Goal: Information Seeking & Learning: Learn about a topic

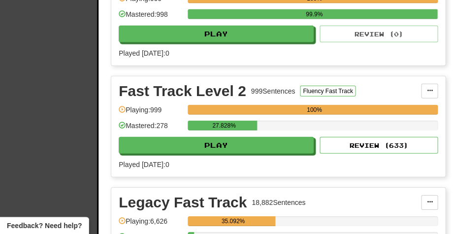
scroll to position [411, 0]
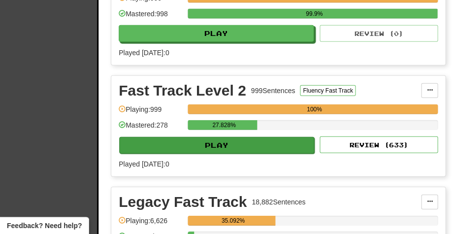
click at [223, 142] on button "Play" at bounding box center [216, 145] width 195 height 17
select select "**"
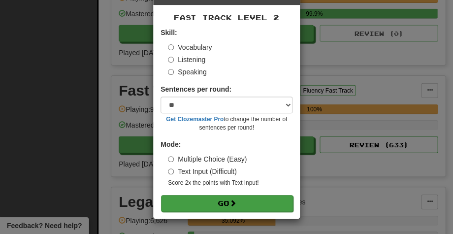
scroll to position [36, 0]
click at [220, 201] on button "Go" at bounding box center [227, 203] width 132 height 17
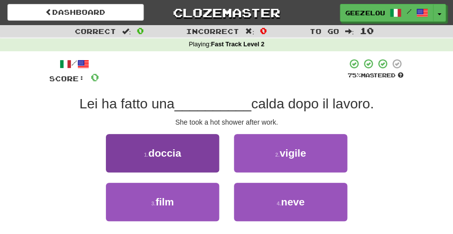
click at [173, 149] on span "doccia" at bounding box center [164, 152] width 33 height 11
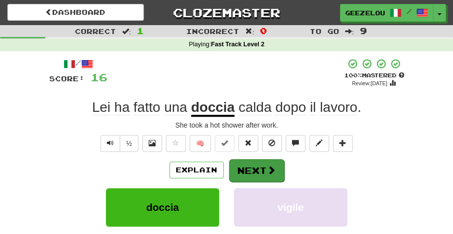
click at [260, 167] on button "Next" at bounding box center [256, 170] width 55 height 23
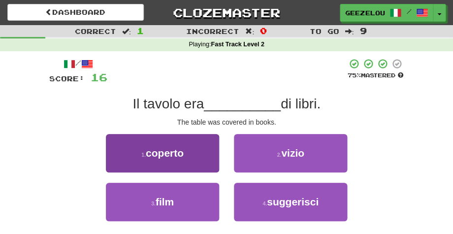
click at [198, 152] on button "1 . coperto" at bounding box center [162, 153] width 113 height 38
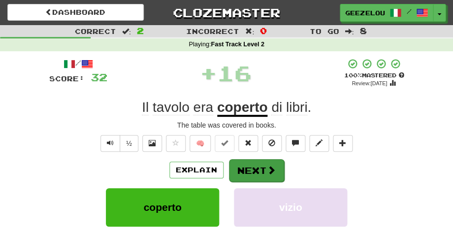
click at [253, 167] on button "Next" at bounding box center [256, 170] width 55 height 23
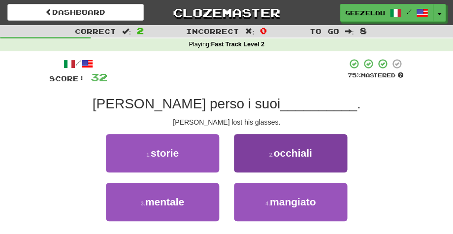
click at [294, 153] on span "occhiali" at bounding box center [292, 152] width 38 height 11
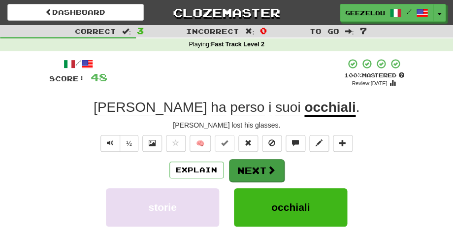
click at [253, 166] on button "Next" at bounding box center [256, 170] width 55 height 23
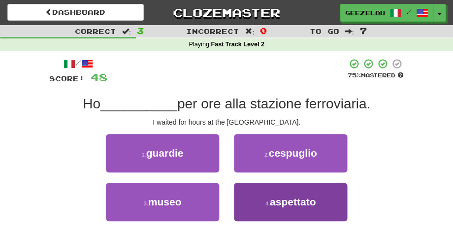
click at [290, 203] on span "aspettato" at bounding box center [293, 201] width 46 height 11
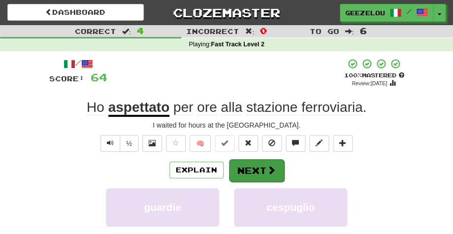
click at [254, 160] on button "Next" at bounding box center [256, 170] width 55 height 23
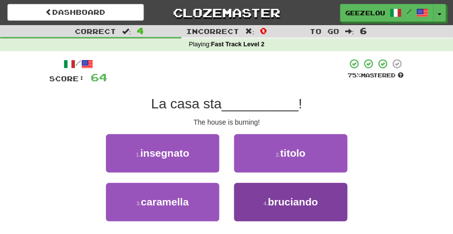
click at [299, 203] on span "bruciando" at bounding box center [293, 201] width 50 height 11
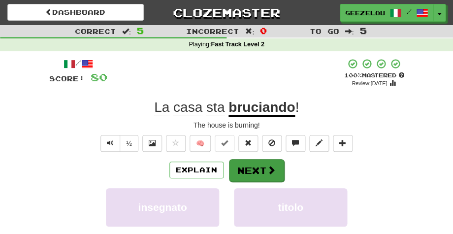
click at [259, 169] on button "Next" at bounding box center [256, 170] width 55 height 23
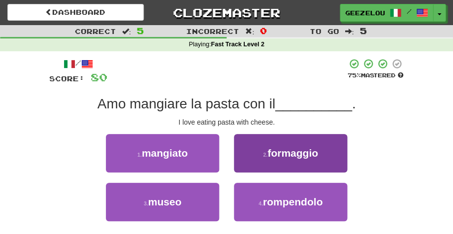
click at [308, 149] on span "formaggio" at bounding box center [292, 152] width 51 height 11
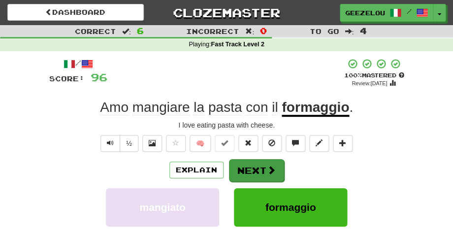
click at [260, 168] on button "Next" at bounding box center [256, 170] width 55 height 23
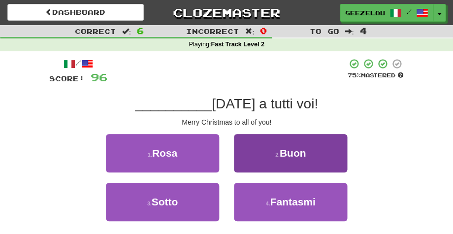
click at [285, 152] on span "Buon" at bounding box center [292, 152] width 27 height 11
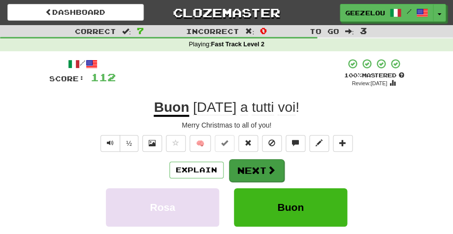
click at [255, 166] on button "Next" at bounding box center [256, 170] width 55 height 23
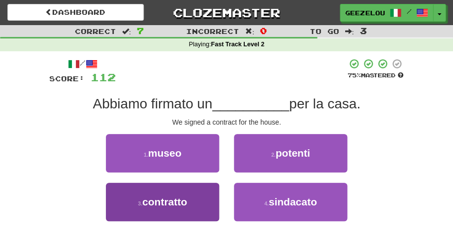
click at [165, 204] on span "contratto" at bounding box center [164, 201] width 45 height 11
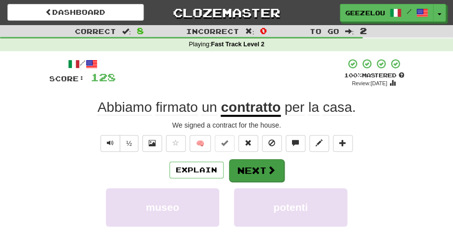
click at [249, 167] on button "Next" at bounding box center [256, 170] width 55 height 23
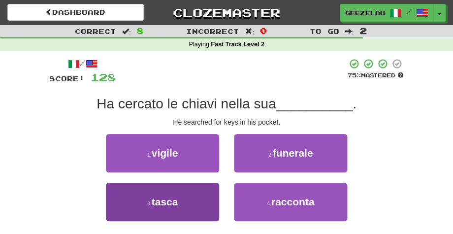
click at [172, 200] on span "tasca" at bounding box center [165, 201] width 27 height 11
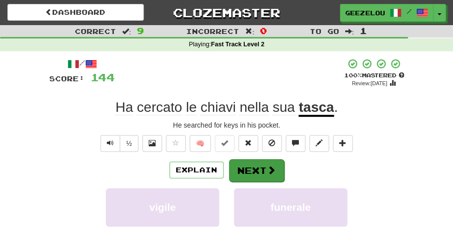
click at [255, 165] on button "Next" at bounding box center [256, 170] width 55 height 23
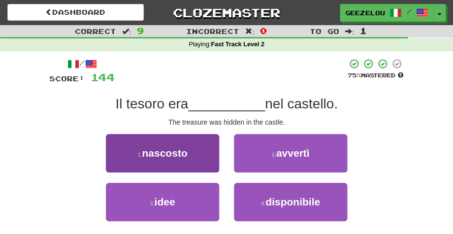
click at [202, 156] on button "1 . nascosto" at bounding box center [162, 153] width 113 height 38
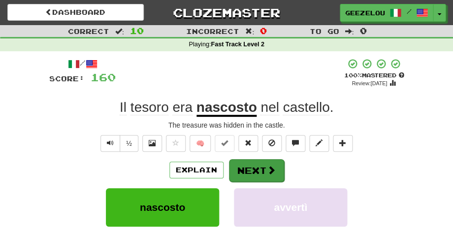
click at [259, 166] on button "Next" at bounding box center [256, 170] width 55 height 23
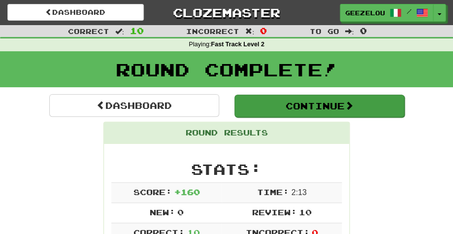
click at [282, 108] on button "Continue" at bounding box center [319, 105] width 170 height 23
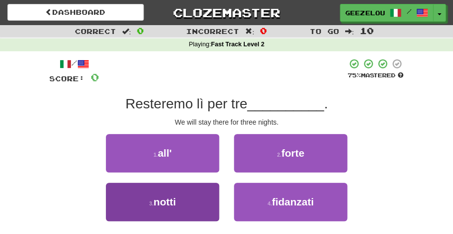
click at [162, 203] on span "notti" at bounding box center [164, 201] width 22 height 11
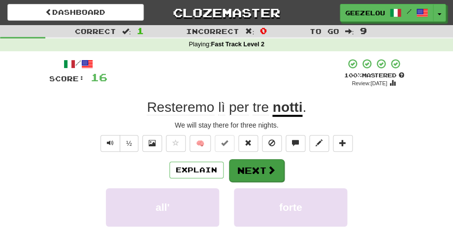
click at [255, 165] on button "Next" at bounding box center [256, 170] width 55 height 23
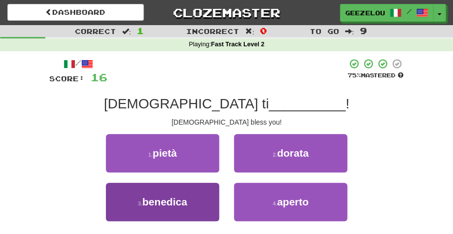
click at [202, 200] on button "3 . benedica" at bounding box center [162, 202] width 113 height 38
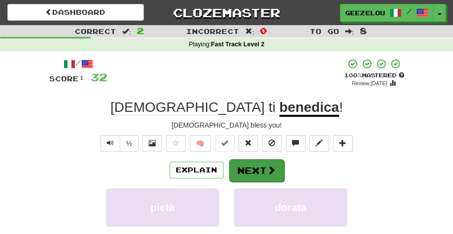
click at [251, 166] on button "Next" at bounding box center [256, 170] width 55 height 23
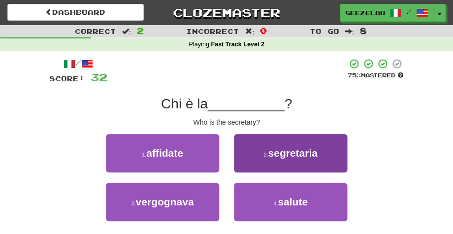
click at [291, 153] on span "segretaria" at bounding box center [292, 152] width 49 height 11
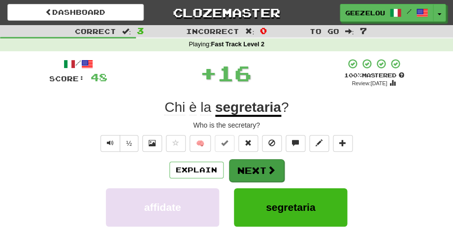
click at [251, 165] on button "Next" at bounding box center [256, 170] width 55 height 23
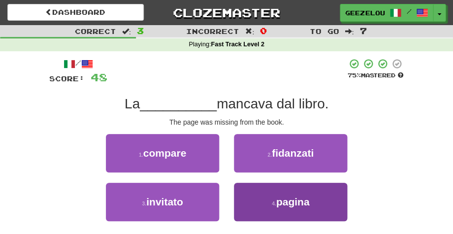
click at [275, 200] on small "4 ." at bounding box center [274, 203] width 4 height 6
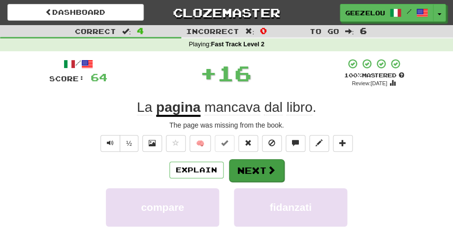
click at [251, 167] on button "Next" at bounding box center [256, 170] width 55 height 23
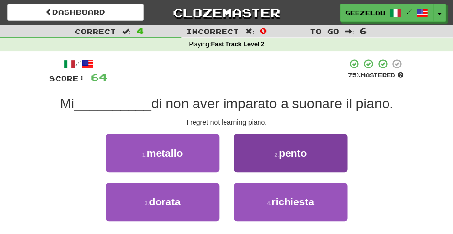
click at [285, 153] on span "pento" at bounding box center [292, 152] width 28 height 11
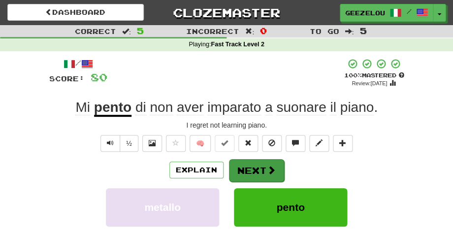
click at [247, 168] on button "Next" at bounding box center [256, 170] width 55 height 23
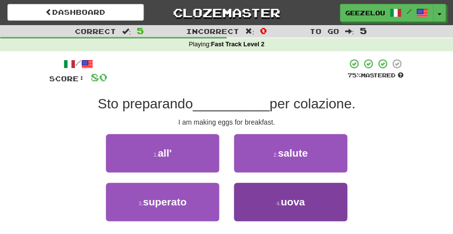
click at [286, 203] on span "uova" at bounding box center [292, 201] width 24 height 11
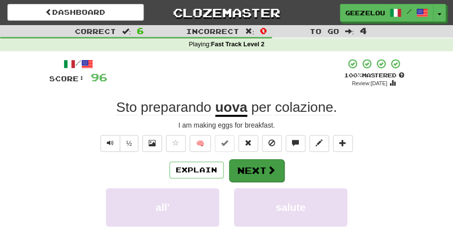
click at [258, 165] on button "Next" at bounding box center [256, 170] width 55 height 23
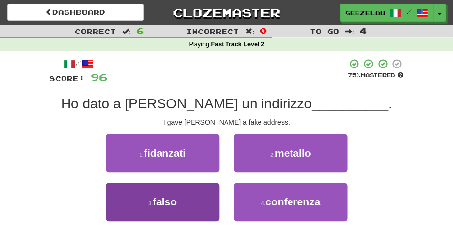
click at [194, 199] on button "3 . falso" at bounding box center [162, 202] width 113 height 38
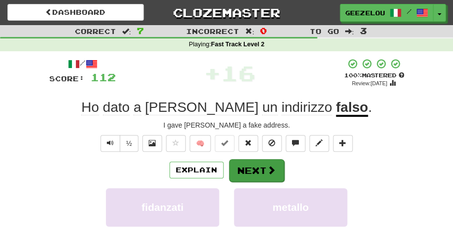
click at [252, 167] on button "Next" at bounding box center [256, 170] width 55 height 23
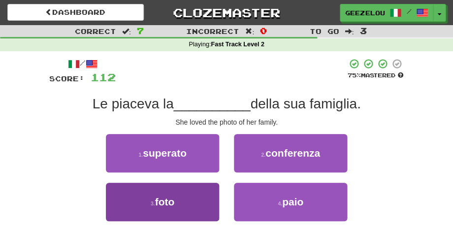
click at [188, 198] on button "3 . foto" at bounding box center [162, 202] width 113 height 38
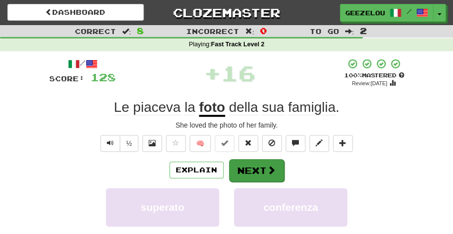
click at [250, 168] on button "Next" at bounding box center [256, 170] width 55 height 23
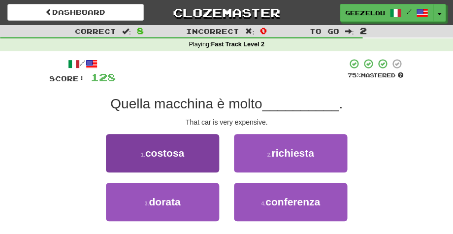
click at [190, 156] on button "1 . costosa" at bounding box center [162, 153] width 113 height 38
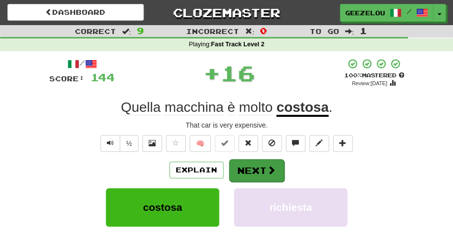
click at [253, 164] on button "Next" at bounding box center [256, 170] width 55 height 23
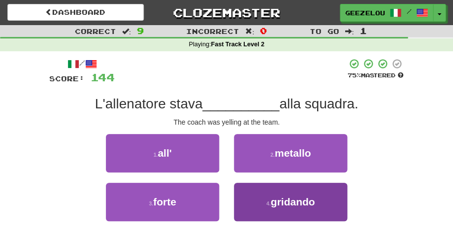
click at [281, 203] on span "gridando" at bounding box center [292, 201] width 44 height 11
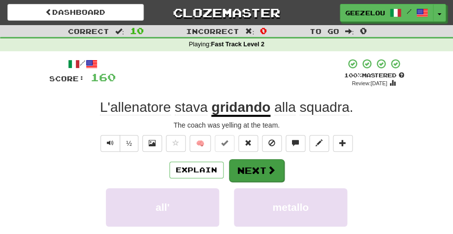
click at [256, 169] on button "Next" at bounding box center [256, 170] width 55 height 23
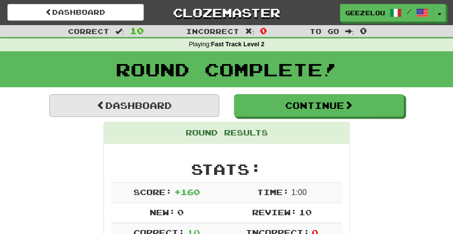
click at [153, 105] on link "Dashboard" at bounding box center [134, 105] width 170 height 23
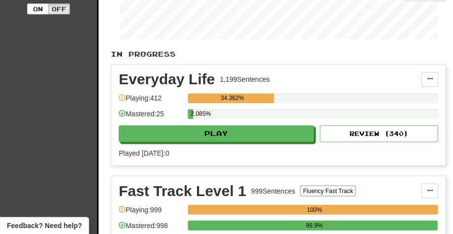
scroll to position [210, 0]
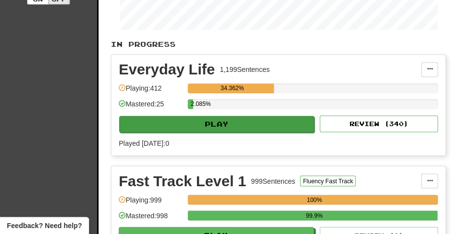
click at [215, 121] on button "Play" at bounding box center [216, 124] width 195 height 17
select select "**"
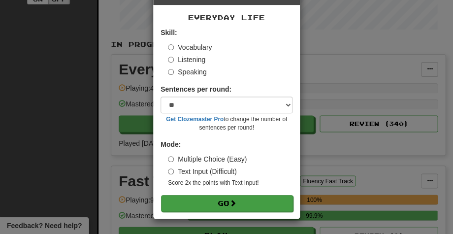
scroll to position [36, 0]
click at [221, 202] on button "Go" at bounding box center [227, 203] width 132 height 17
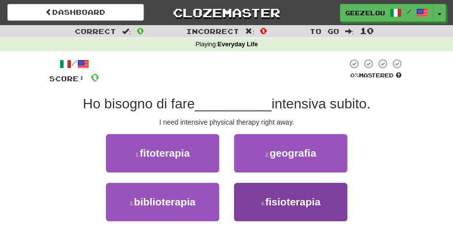
click at [300, 204] on span "fisioterapia" at bounding box center [292, 201] width 55 height 11
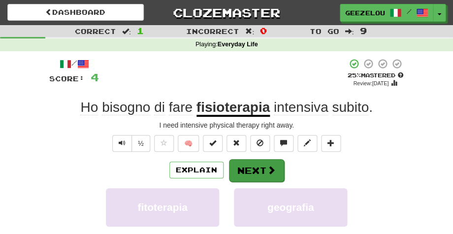
click at [249, 166] on button "Next" at bounding box center [256, 170] width 55 height 23
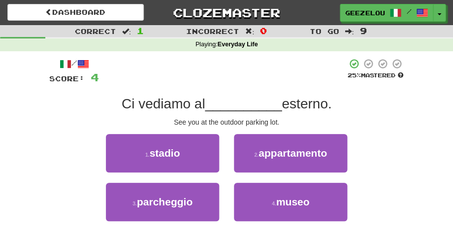
scroll to position [1, 0]
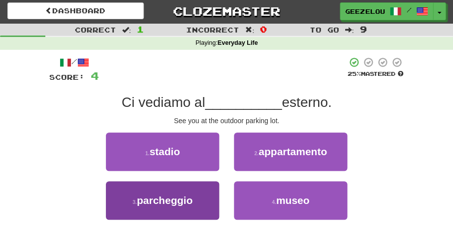
click at [181, 202] on span "parcheggio" at bounding box center [165, 199] width 56 height 11
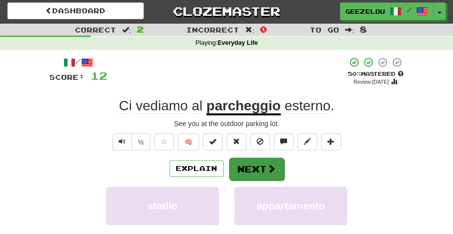
click at [264, 166] on button "Next" at bounding box center [256, 168] width 55 height 23
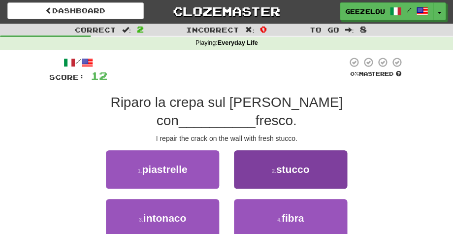
click at [300, 163] on span "stucco" at bounding box center [292, 168] width 33 height 11
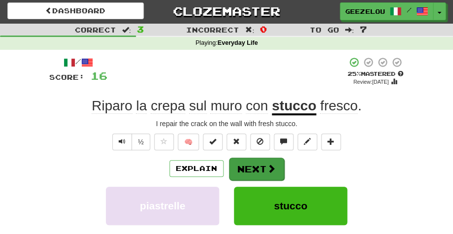
click at [250, 165] on button "Next" at bounding box center [256, 168] width 55 height 23
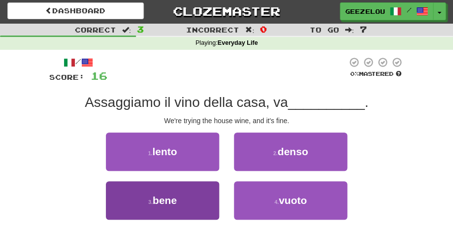
click at [168, 198] on span "bene" at bounding box center [165, 199] width 24 height 11
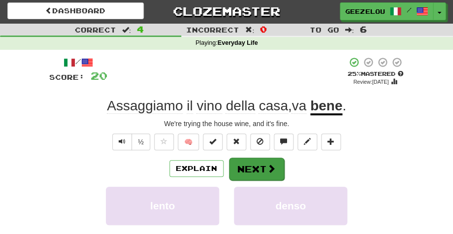
click at [260, 164] on button "Next" at bounding box center [256, 168] width 55 height 23
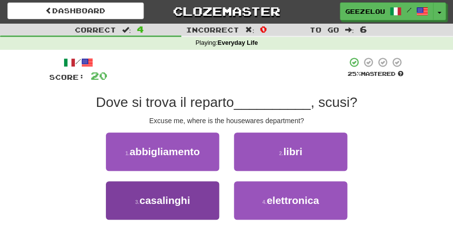
click at [176, 198] on span "casalinghi" at bounding box center [164, 199] width 51 height 11
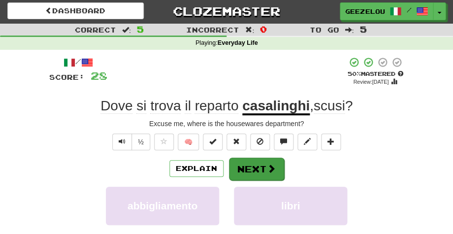
click at [252, 165] on button "Next" at bounding box center [256, 168] width 55 height 23
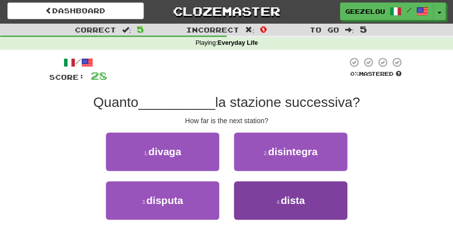
click at [292, 197] on span "dista" at bounding box center [292, 199] width 24 height 11
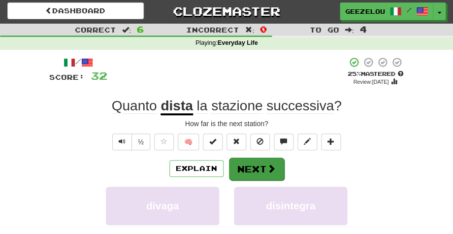
click at [257, 166] on button "Next" at bounding box center [256, 168] width 55 height 23
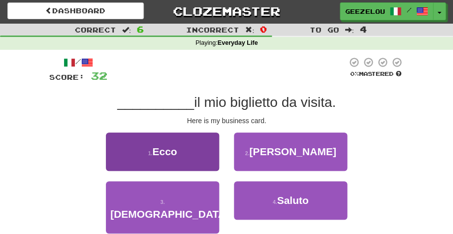
click at [183, 155] on button "1 . Ecco" at bounding box center [162, 151] width 113 height 38
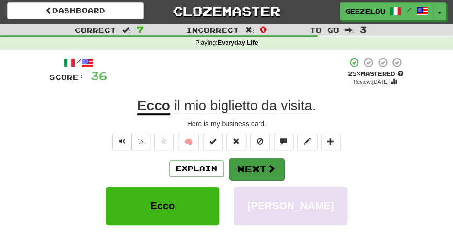
click at [257, 163] on button "Next" at bounding box center [256, 168] width 55 height 23
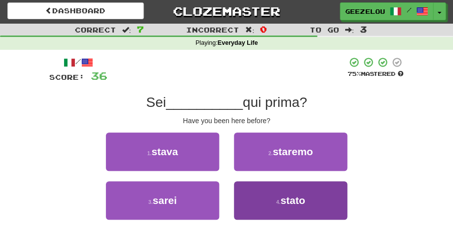
click at [283, 199] on span "stato" at bounding box center [292, 199] width 25 height 11
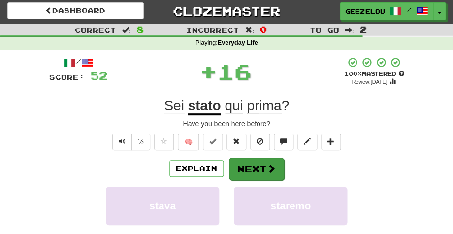
click at [252, 165] on button "Next" at bounding box center [256, 168] width 55 height 23
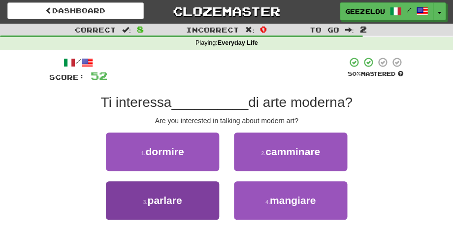
click at [185, 205] on button "3 . parlare" at bounding box center [162, 200] width 113 height 38
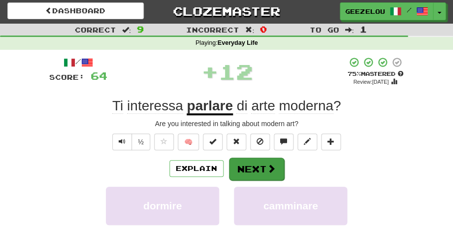
click at [251, 164] on button "Next" at bounding box center [256, 168] width 55 height 23
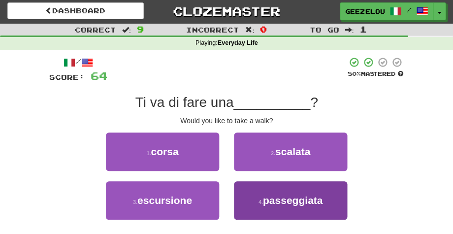
click at [270, 205] on span "passeggiata" at bounding box center [293, 199] width 60 height 11
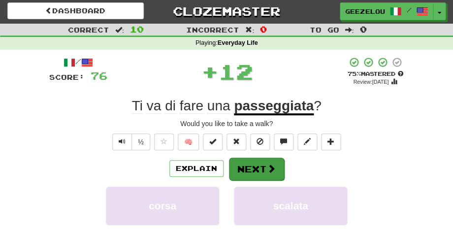
click at [255, 166] on button "Next" at bounding box center [256, 168] width 55 height 23
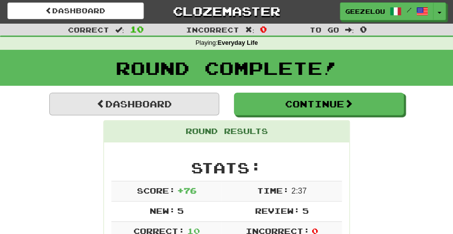
click at [172, 105] on link "Dashboard" at bounding box center [134, 103] width 170 height 23
